Goal: Book appointment/travel/reservation

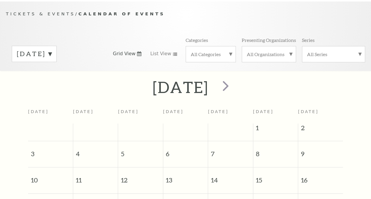
scroll to position [50, 0]
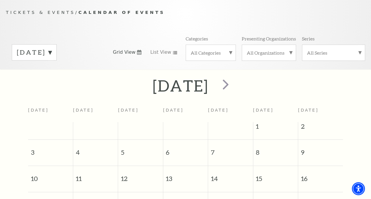
click at [52, 12] on span "Tickets & Events" at bounding box center [40, 12] width 69 height 5
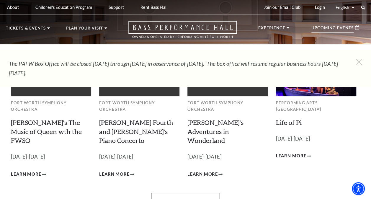
click at [334, 28] on p "Upcoming Events" at bounding box center [332, 29] width 42 height 7
click at [286, 118] on link "Life of Pi" at bounding box center [288, 122] width 26 height 8
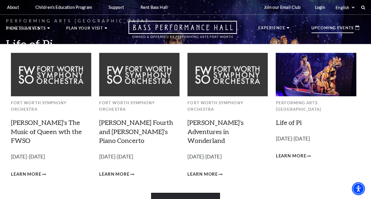
click at [183, 193] on link "View Full Calendar" at bounding box center [185, 201] width 69 height 17
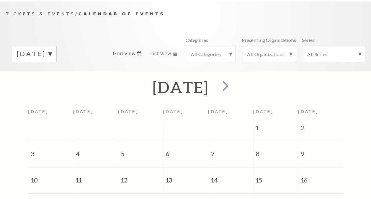
scroll to position [50, 0]
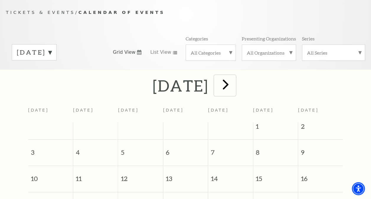
click at [234, 88] on span "next" at bounding box center [225, 84] width 17 height 17
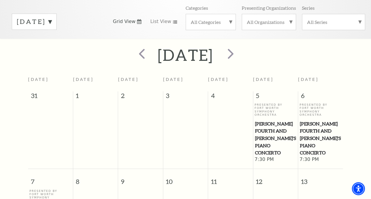
scroll to position [79, 0]
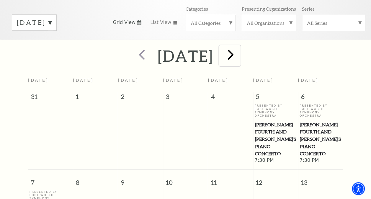
click at [239, 53] on span "next" at bounding box center [230, 54] width 17 height 17
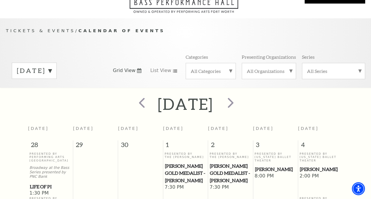
scroll to position [22, 0]
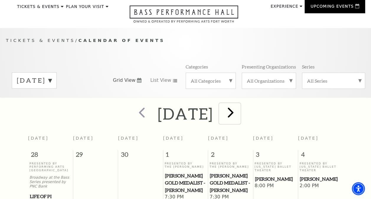
click at [239, 112] on span "next" at bounding box center [230, 112] width 17 height 17
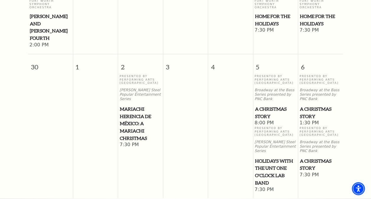
scroll to position [680, 0]
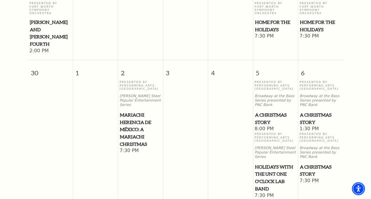
click at [310, 111] on span "A Christmas Story" at bounding box center [320, 118] width 41 height 14
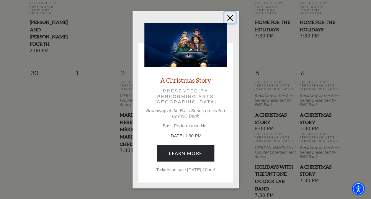
click at [230, 16] on button "Close" at bounding box center [229, 17] width 11 height 11
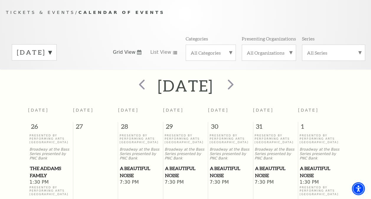
scroll to position [38, 0]
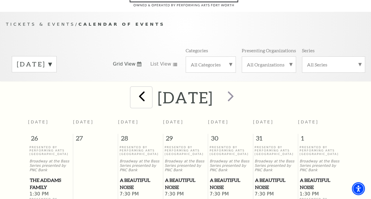
click at [133, 97] on span "prev" at bounding box center [141, 96] width 17 height 17
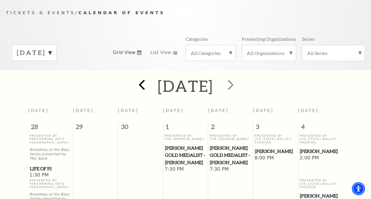
scroll to position [50, 0]
click at [133, 89] on span "prev" at bounding box center [141, 84] width 17 height 17
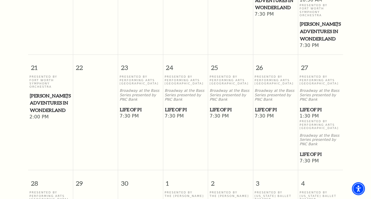
scroll to position [382, 0]
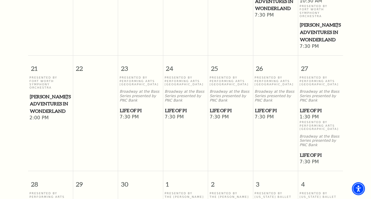
click at [39, 93] on span "[PERSON_NAME]'s Adventures in Wonderland" at bounding box center [50, 104] width 41 height 22
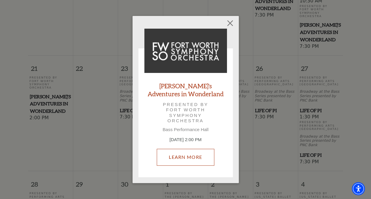
click at [196, 155] on link "Learn More" at bounding box center [185, 157] width 57 height 17
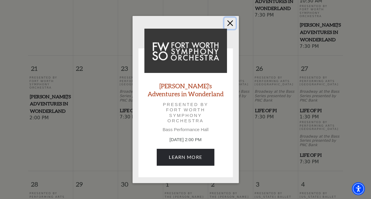
click at [231, 25] on button "Close" at bounding box center [229, 23] width 11 height 11
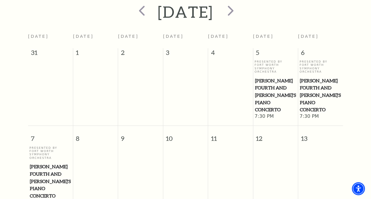
scroll to position [124, 0]
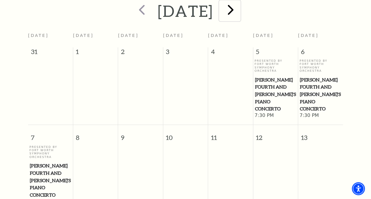
click at [239, 15] on span "next" at bounding box center [230, 9] width 17 height 17
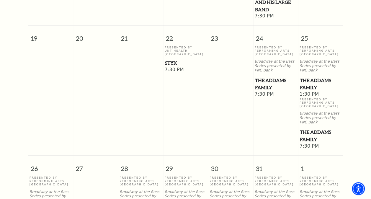
scroll to position [388, 0]
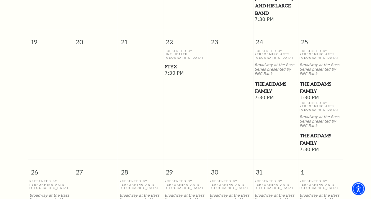
click at [310, 81] on span "The Addams Family" at bounding box center [320, 87] width 41 height 14
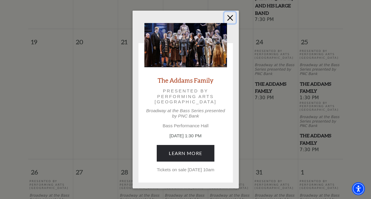
click at [229, 13] on button "Close" at bounding box center [229, 17] width 11 height 11
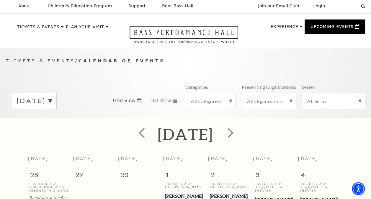
scroll to position [0, 0]
